Goal: Task Accomplishment & Management: Complete application form

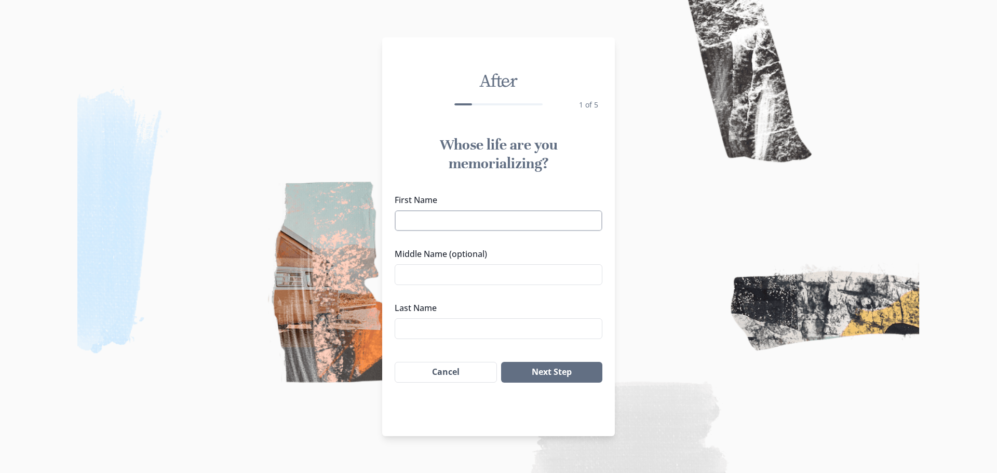
click at [493, 226] on input "First Name" at bounding box center [499, 220] width 208 height 21
type input "[PERSON_NAME]"
click button "Next Step" at bounding box center [551, 372] width 101 height 21
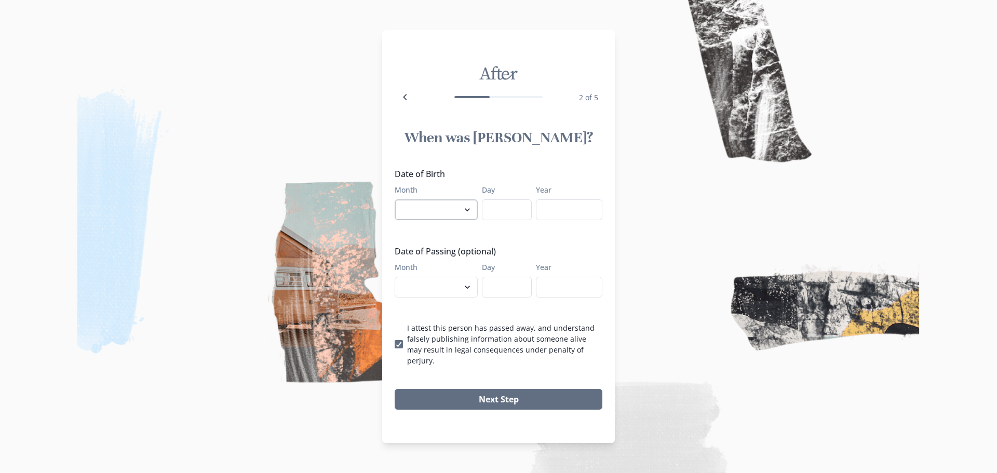
click at [460, 211] on select "January February March April May June July August September October November De…" at bounding box center [436, 209] width 83 height 21
select select "1"
click at [395, 205] on select "January February March April May June July August September October November De…" at bounding box center [436, 209] width 83 height 21
click at [496, 217] on input "Day" at bounding box center [507, 209] width 50 height 21
type input "17"
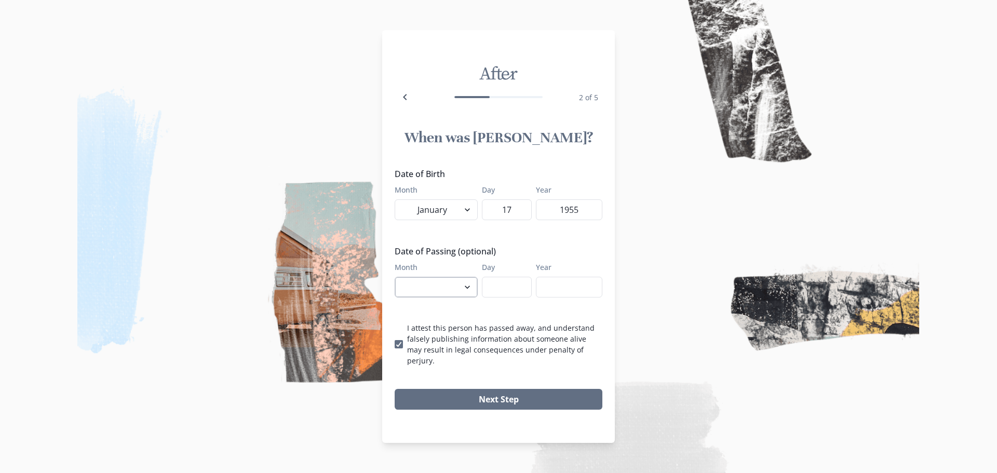
type input "1955"
click at [470, 293] on select "January February March April May June July August September October November De…" at bounding box center [436, 287] width 83 height 21
select select "9"
click at [395, 282] on select "January February March April May June July August September October November De…" at bounding box center [436, 287] width 83 height 21
click at [501, 296] on input "Day" at bounding box center [507, 287] width 50 height 21
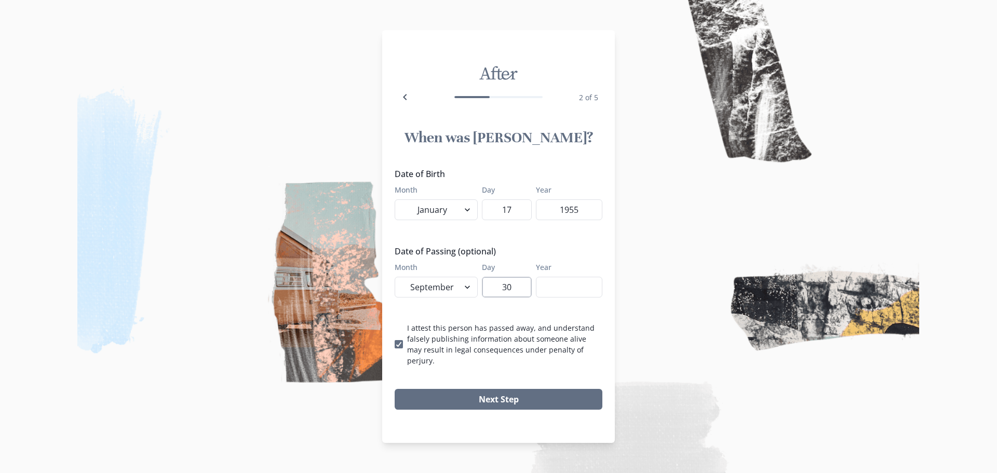
type input "30"
type input "2025"
click at [442, 390] on button "Next Step" at bounding box center [499, 399] width 208 height 21
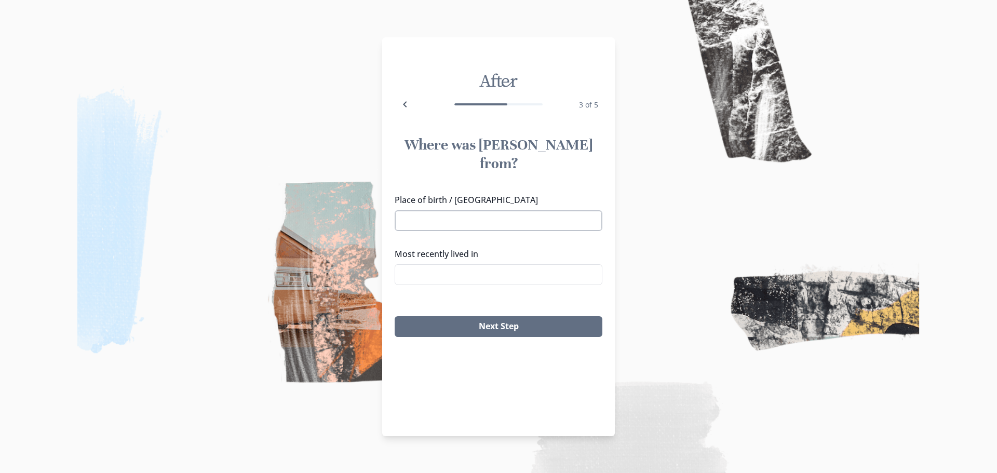
drag, startPoint x: 447, startPoint y: 196, endPoint x: 465, endPoint y: 200, distance: 18.6
click at [448, 210] on input "Place of birth / [GEOGRAPHIC_DATA]" at bounding box center [499, 220] width 208 height 21
drag, startPoint x: 435, startPoint y: 221, endPoint x: 437, endPoint y: 234, distance: 12.6
click at [435, 223] on li "[GEOGRAPHIC_DATA], [GEOGRAPHIC_DATA]" at bounding box center [498, 221] width 207 height 17
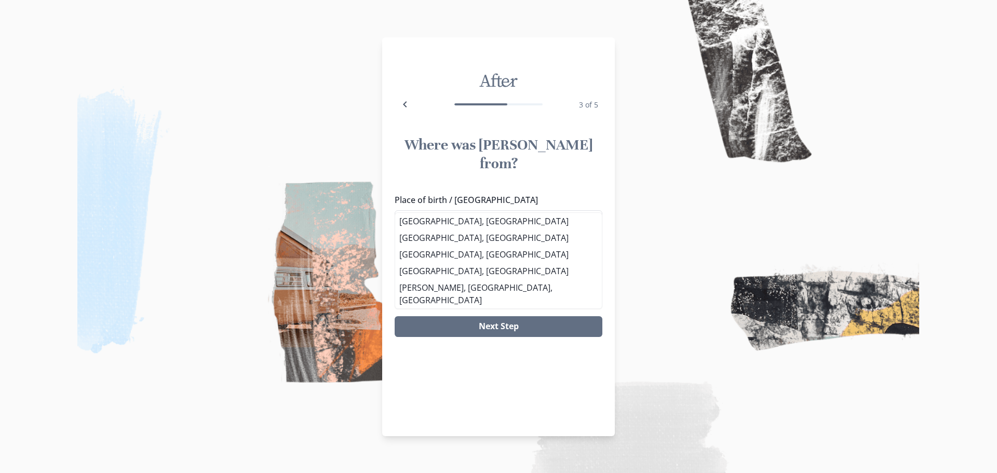
type input "[GEOGRAPHIC_DATA], [GEOGRAPHIC_DATA]"
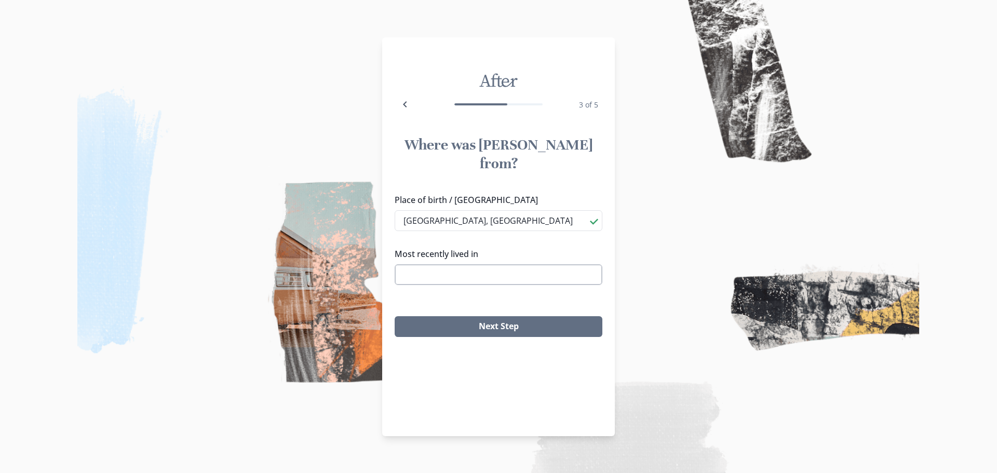
click at [436, 264] on input "Most recently lived in" at bounding box center [499, 274] width 208 height 21
click at [427, 275] on li "[GEOGRAPHIC_DATA], [GEOGRAPHIC_DATA]" at bounding box center [498, 275] width 207 height 17
type input "[GEOGRAPHIC_DATA], [GEOGRAPHIC_DATA]"
click at [464, 316] on button "Next Step" at bounding box center [499, 326] width 208 height 21
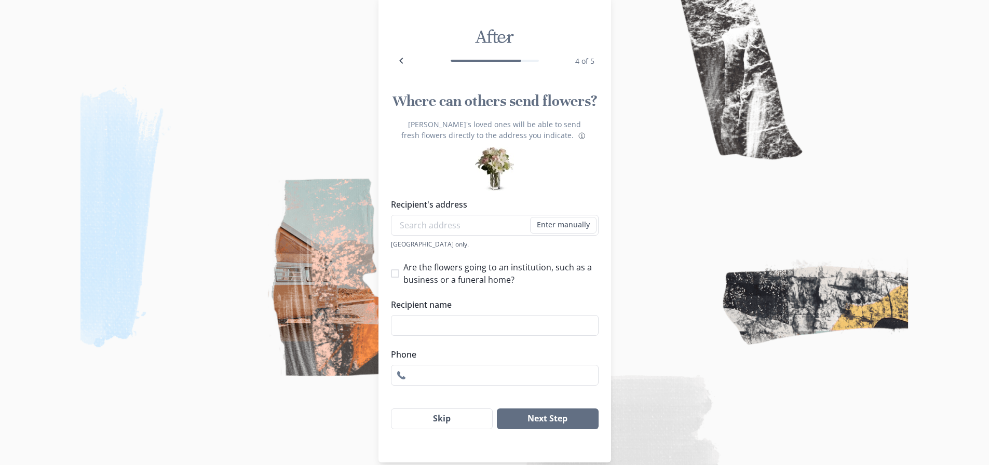
scroll to position [37, 0]
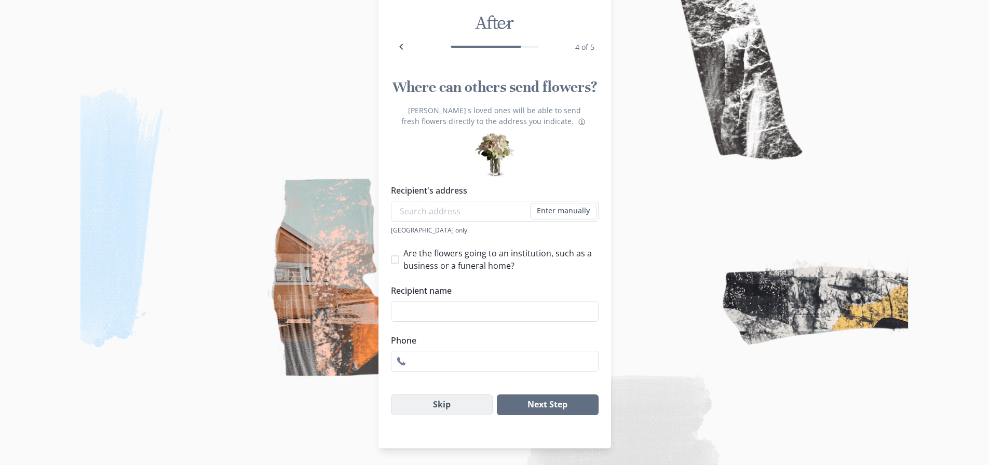
click at [446, 405] on button "Skip" at bounding box center [442, 405] width 102 height 21
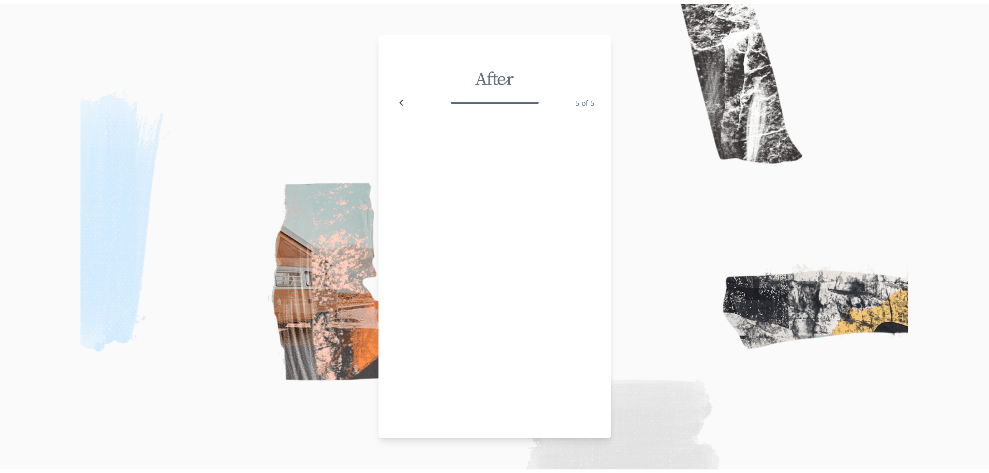
scroll to position [0, 0]
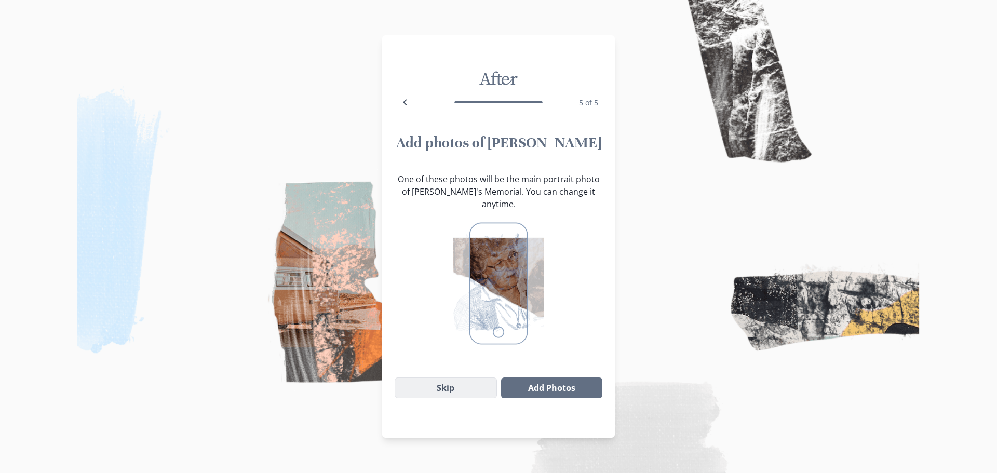
click at [458, 380] on button "Skip" at bounding box center [446, 387] width 102 height 21
